Goal: Information Seeking & Learning: Learn about a topic

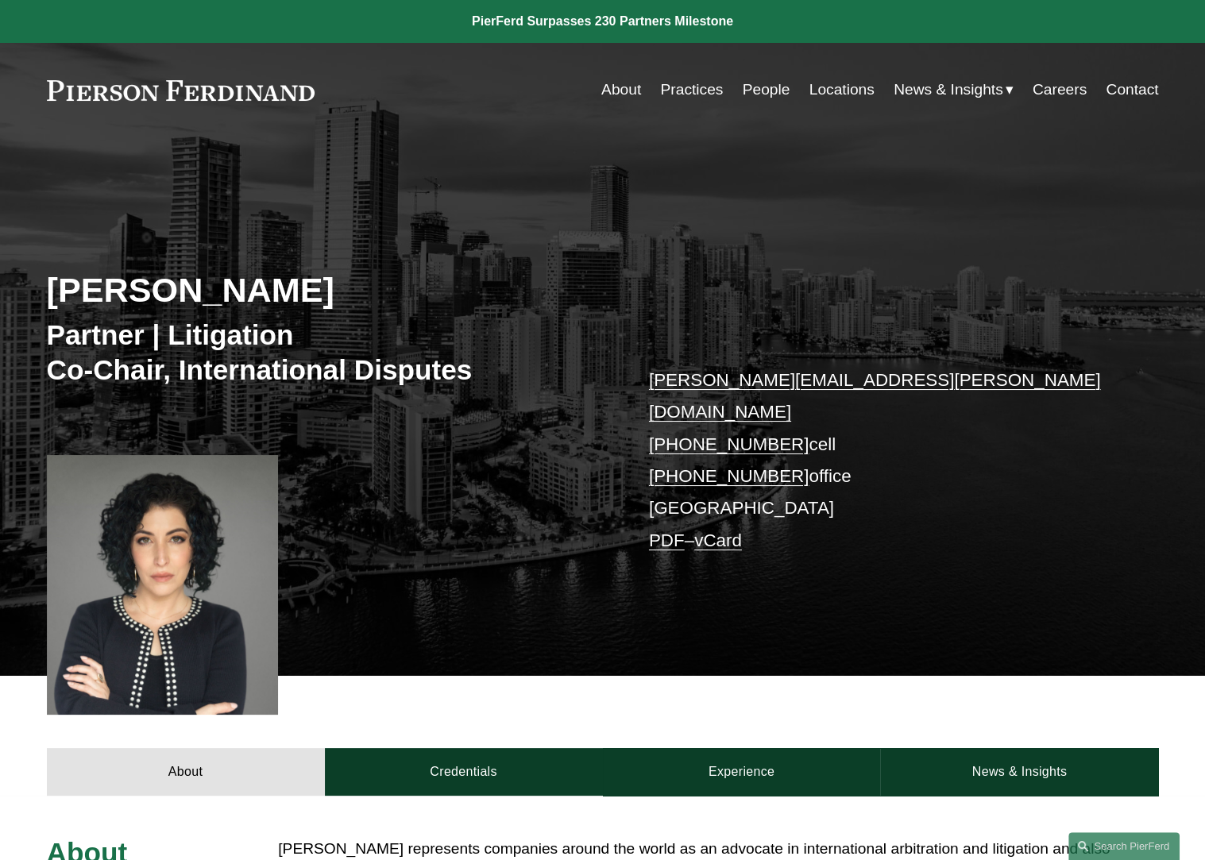
click at [766, 83] on link "People" at bounding box center [767, 90] width 48 height 30
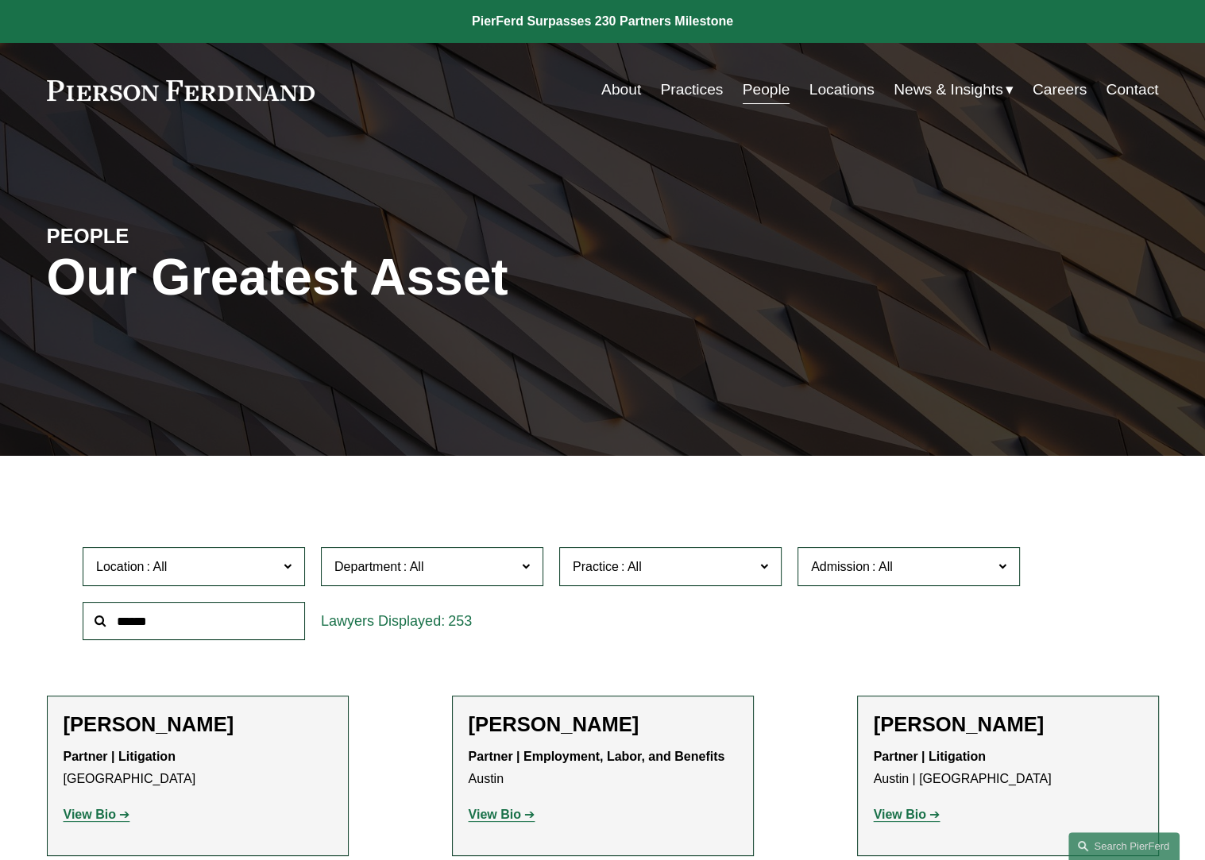
drag, startPoint x: 193, startPoint y: 620, endPoint x: 202, endPoint y: 620, distance: 8.8
click at [198, 620] on input "text" at bounding box center [194, 621] width 222 height 39
type input "*****"
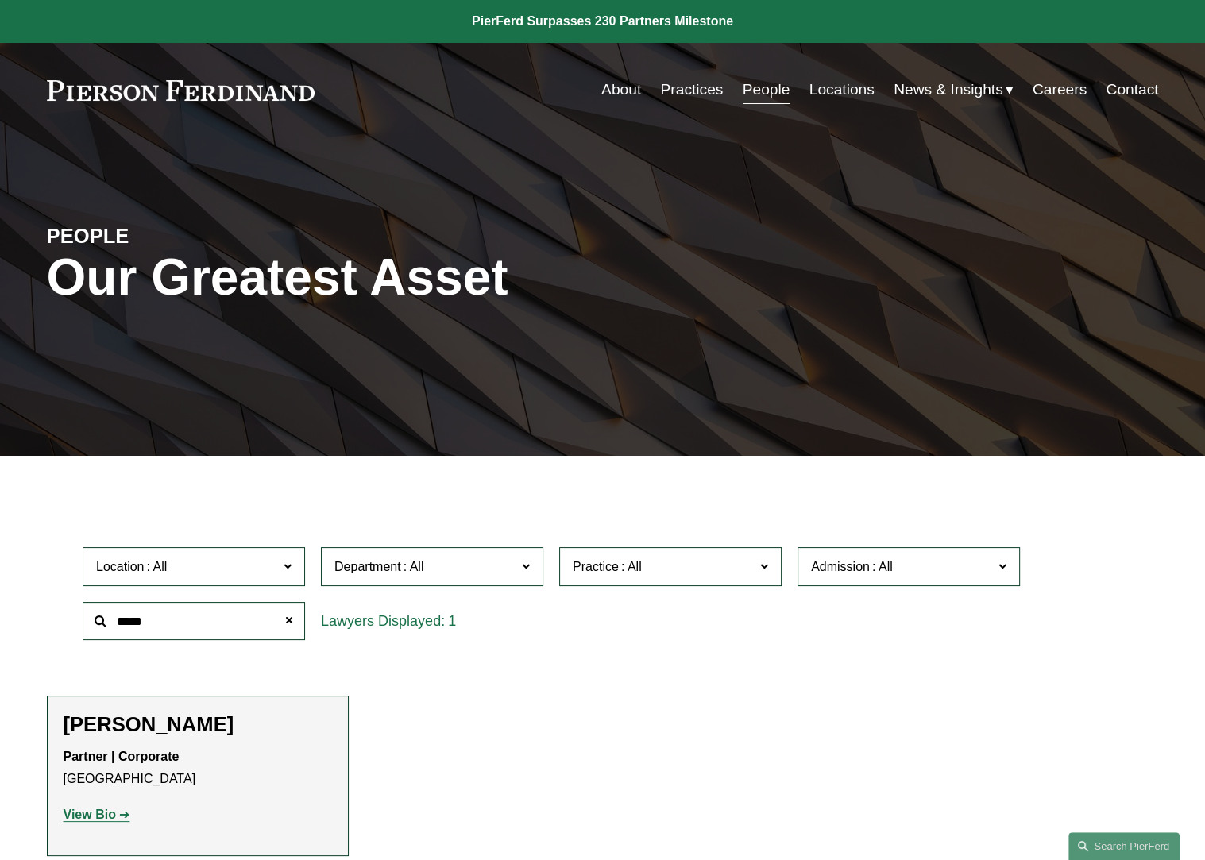
drag, startPoint x: 126, startPoint y: 728, endPoint x: 108, endPoint y: 743, distance: 23.1
click at [122, 728] on h2 "[PERSON_NAME]" at bounding box center [198, 725] width 268 height 25
click at [86, 819] on strong "View Bio" at bounding box center [90, 815] width 52 height 14
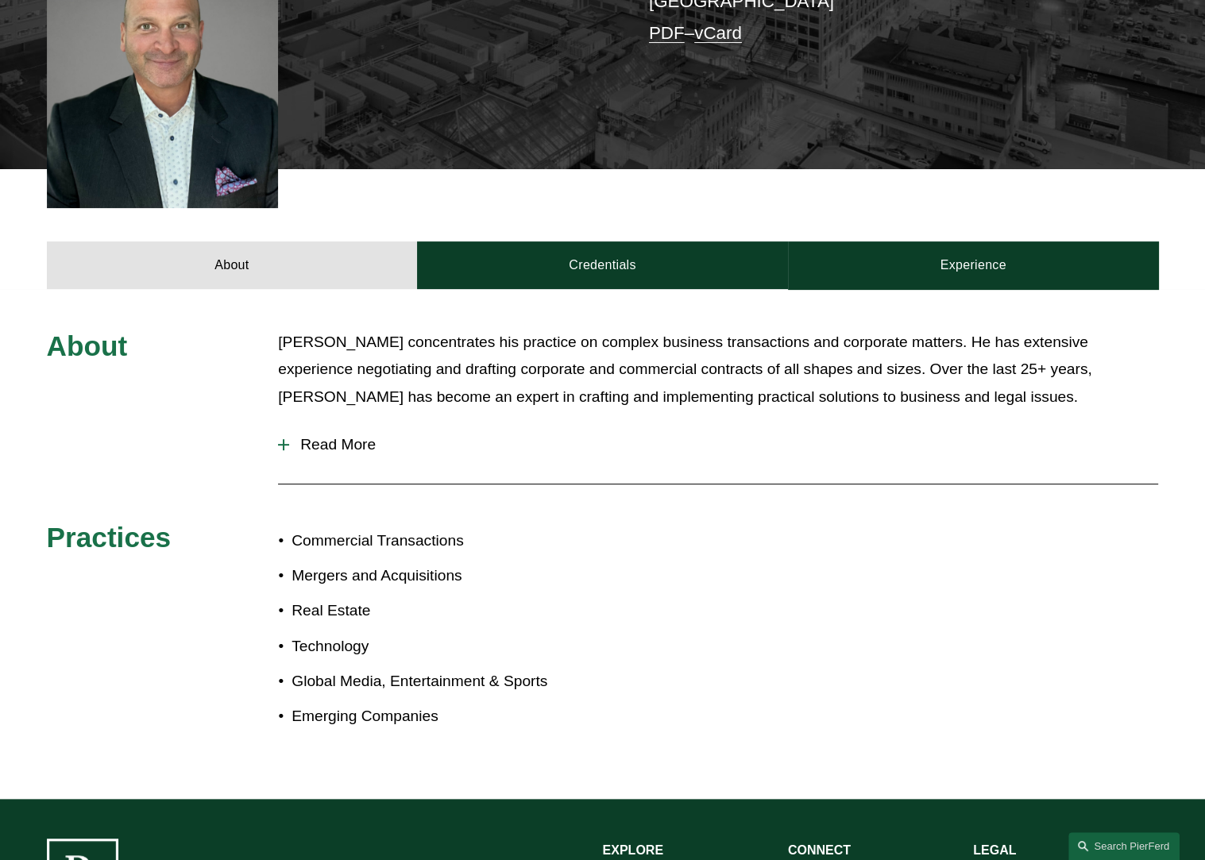
scroll to position [496, 0]
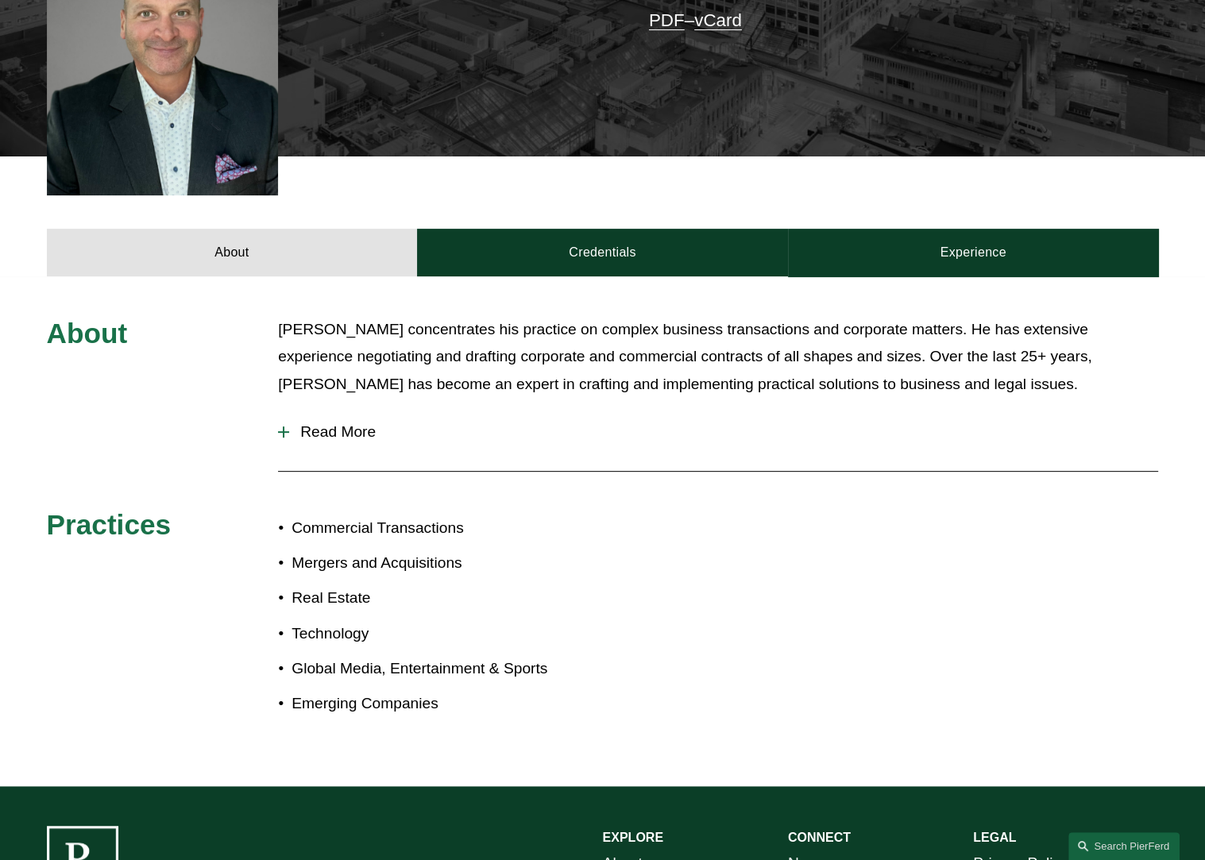
click at [361, 423] on span "Read More" at bounding box center [723, 431] width 869 height 17
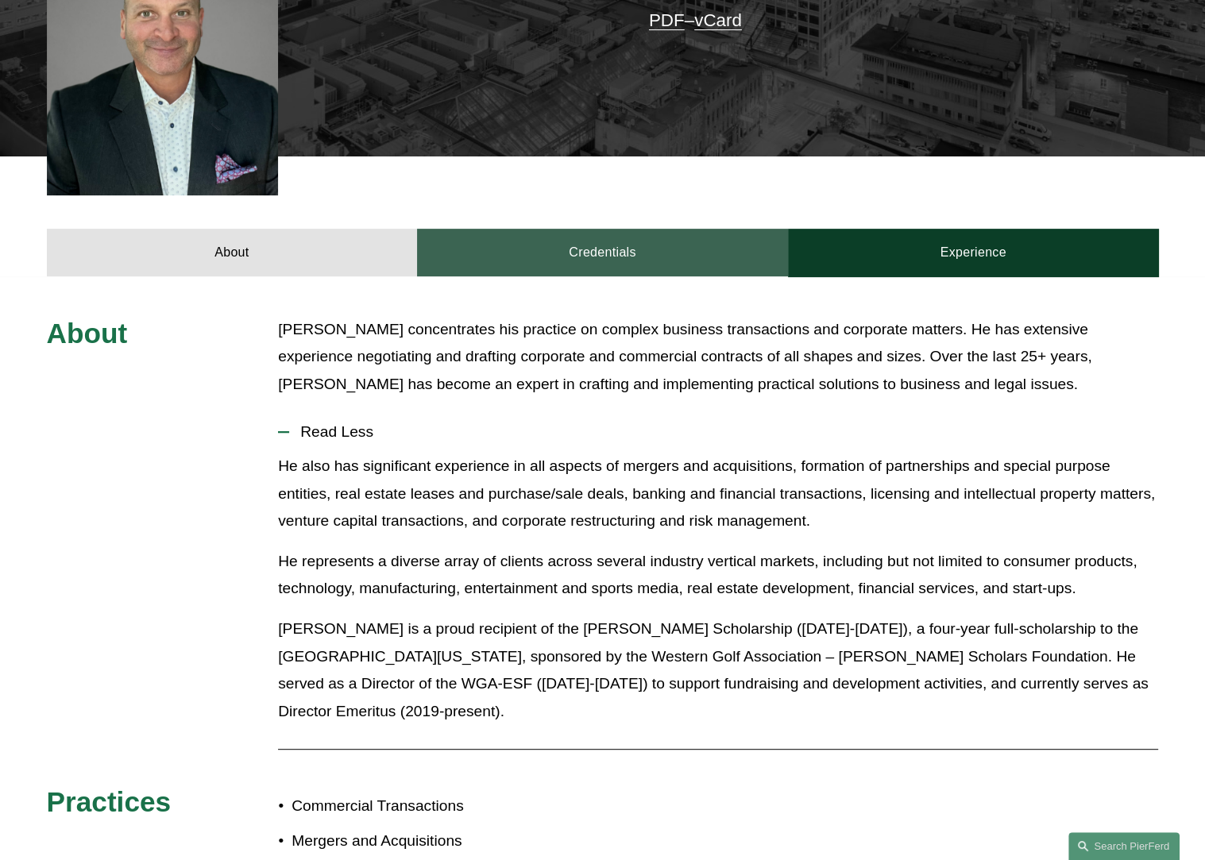
click at [606, 230] on link "Credentials" at bounding box center [602, 253] width 371 height 48
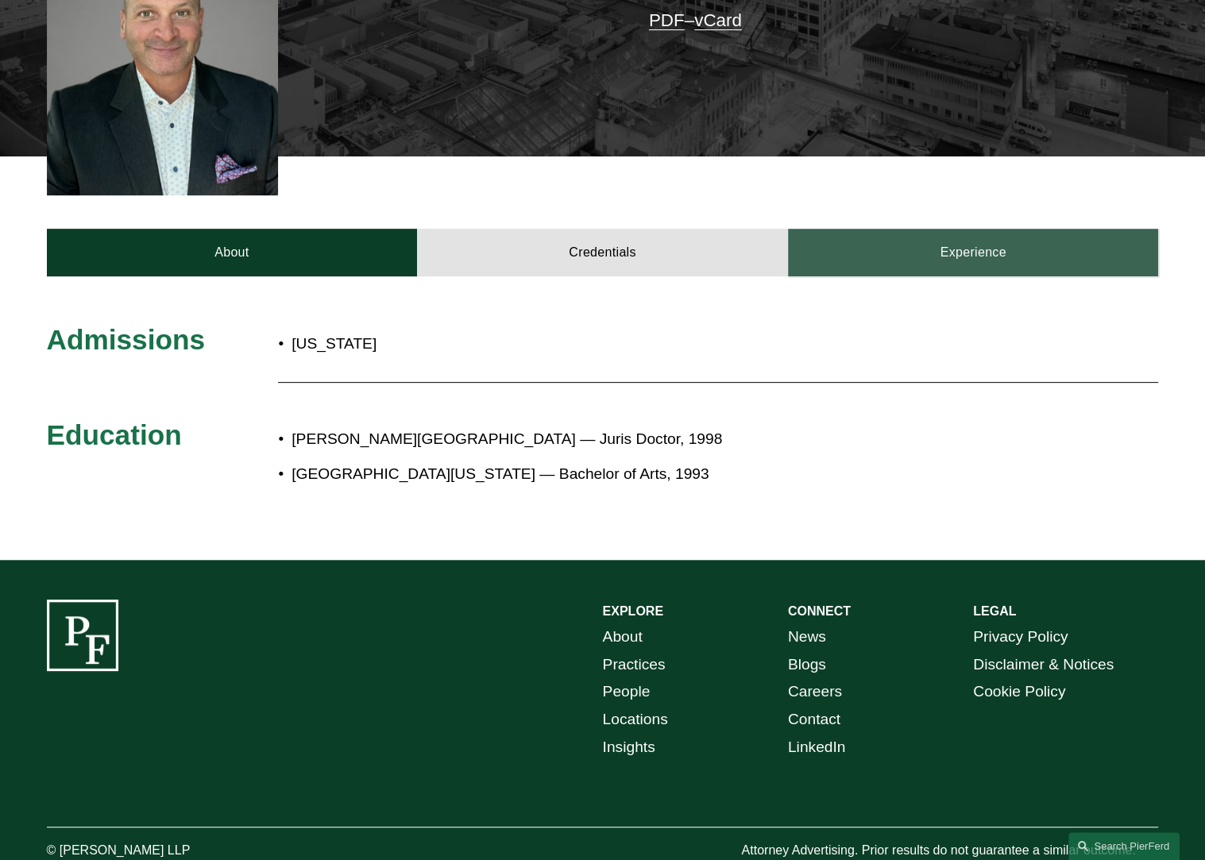
click at [985, 234] on link "Experience" at bounding box center [973, 253] width 371 height 48
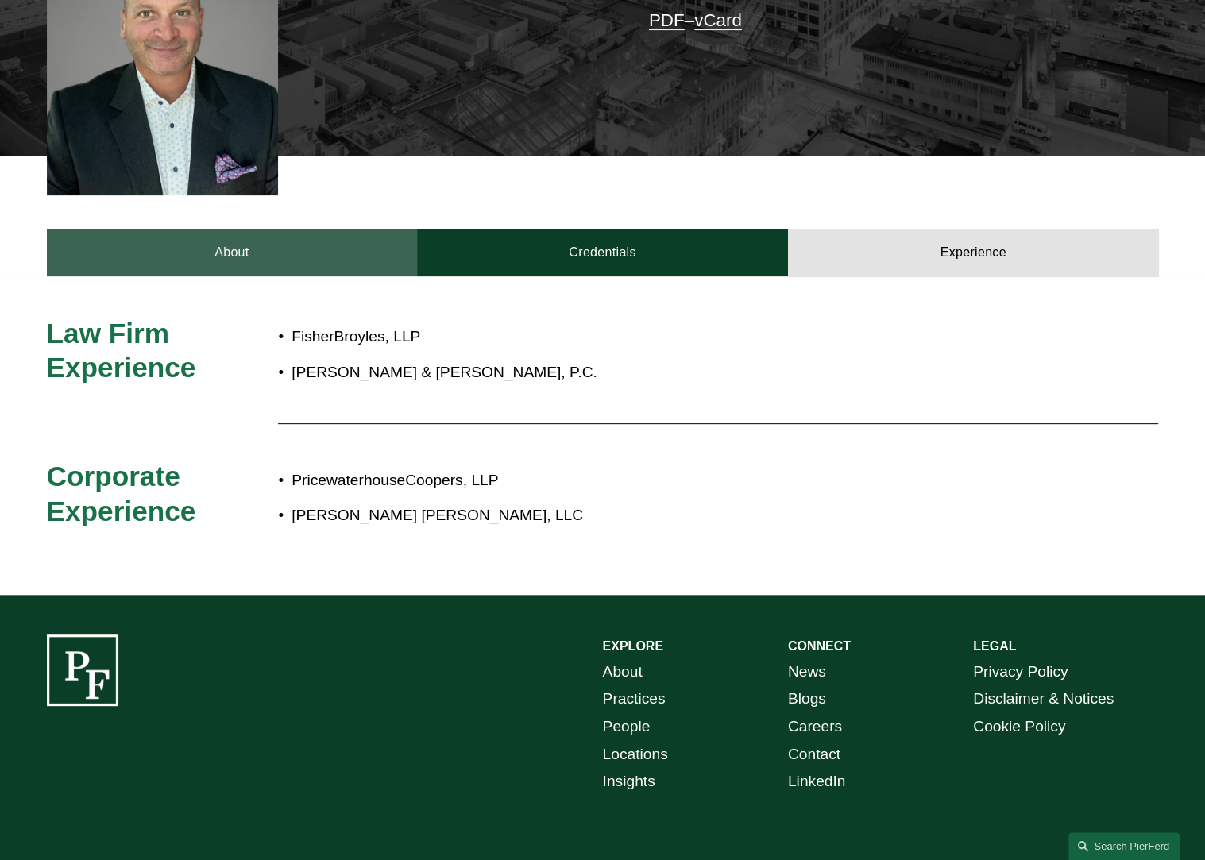
click at [322, 229] on link "About" at bounding box center [232, 253] width 371 height 48
